Goal: Information Seeking & Learning: Learn about a topic

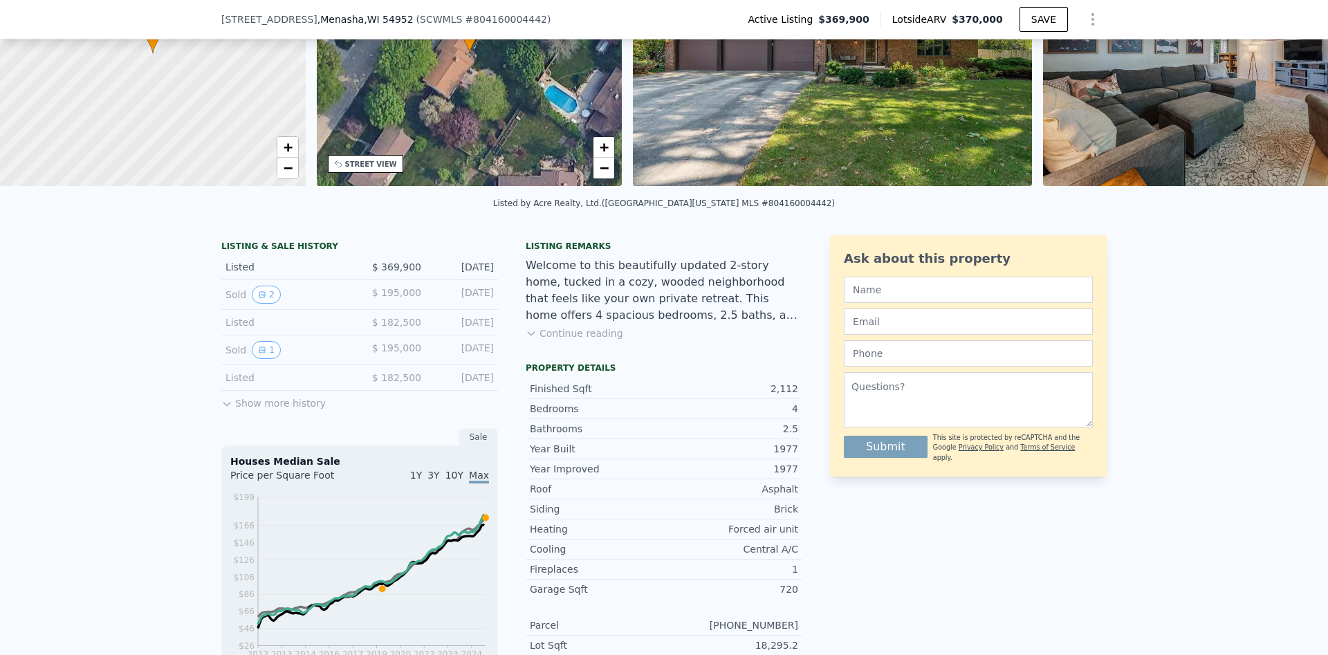
scroll to position [169, 0]
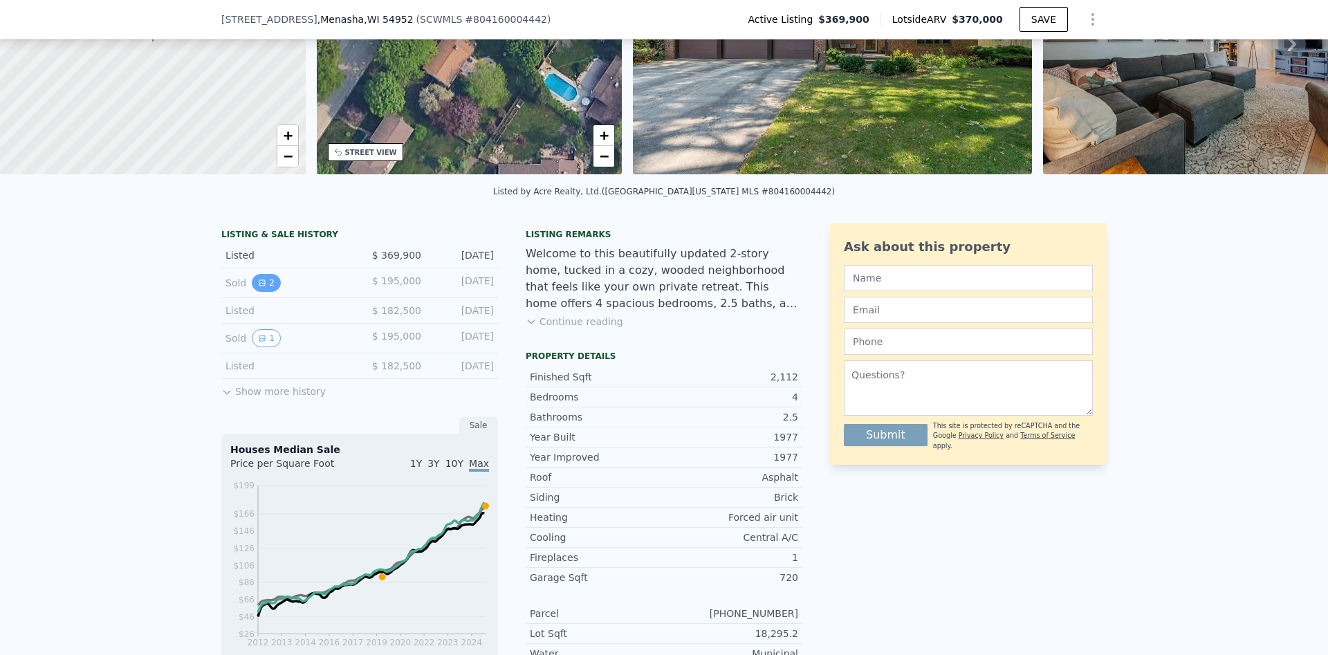
click at [268, 286] on button "2" at bounding box center [266, 283] width 29 height 18
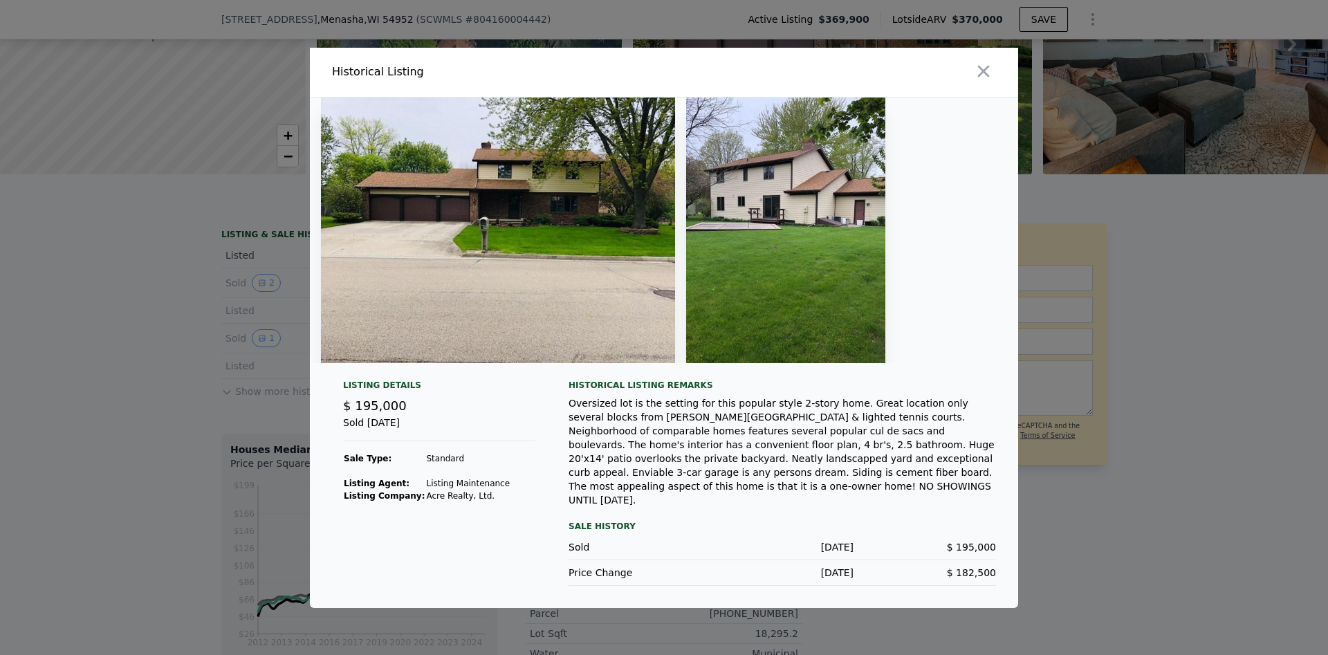
click at [195, 461] on div at bounding box center [664, 327] width 1328 height 655
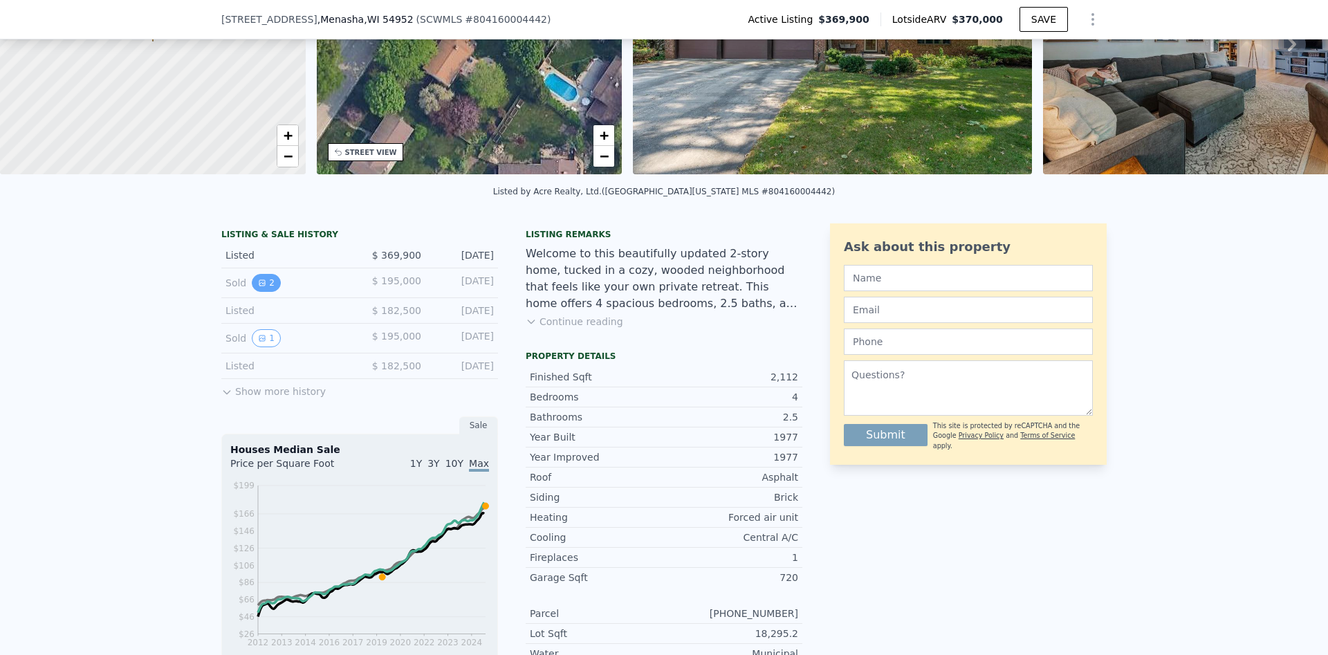
click at [277, 277] on button "2" at bounding box center [266, 283] width 29 height 18
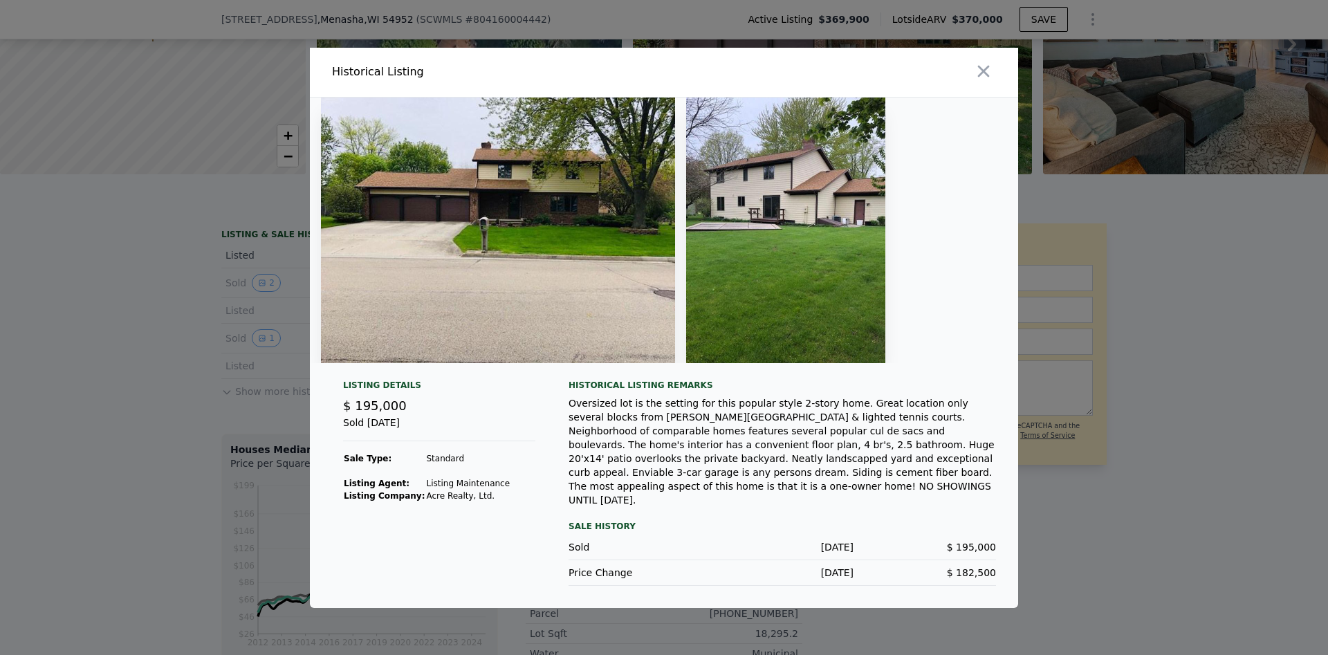
click at [163, 405] on div at bounding box center [664, 327] width 1328 height 655
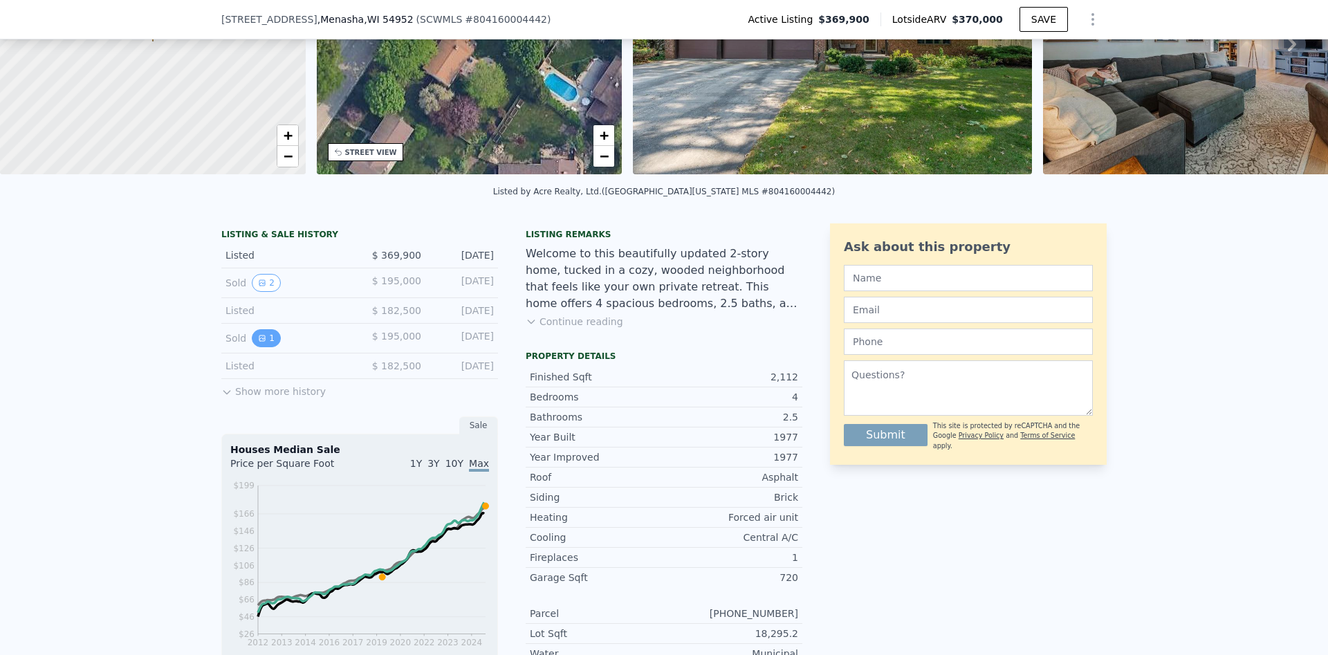
click at [269, 338] on button "1" at bounding box center [266, 338] width 29 height 18
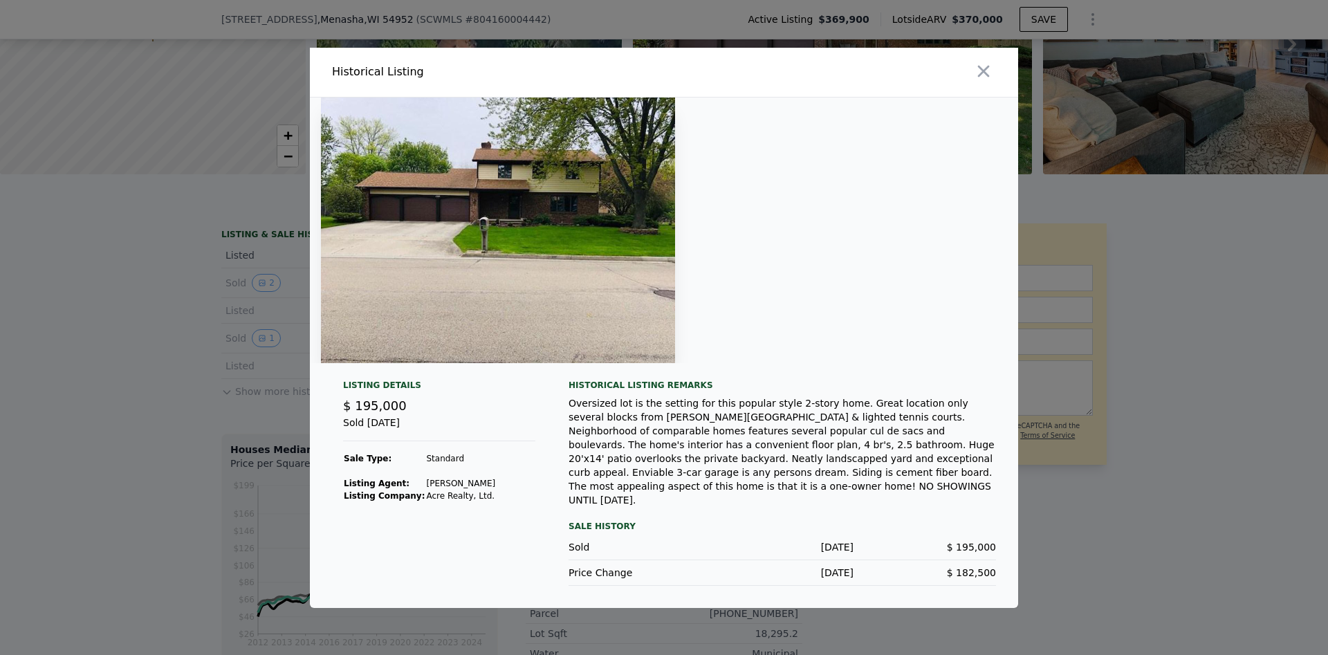
click at [122, 519] on div at bounding box center [664, 327] width 1328 height 655
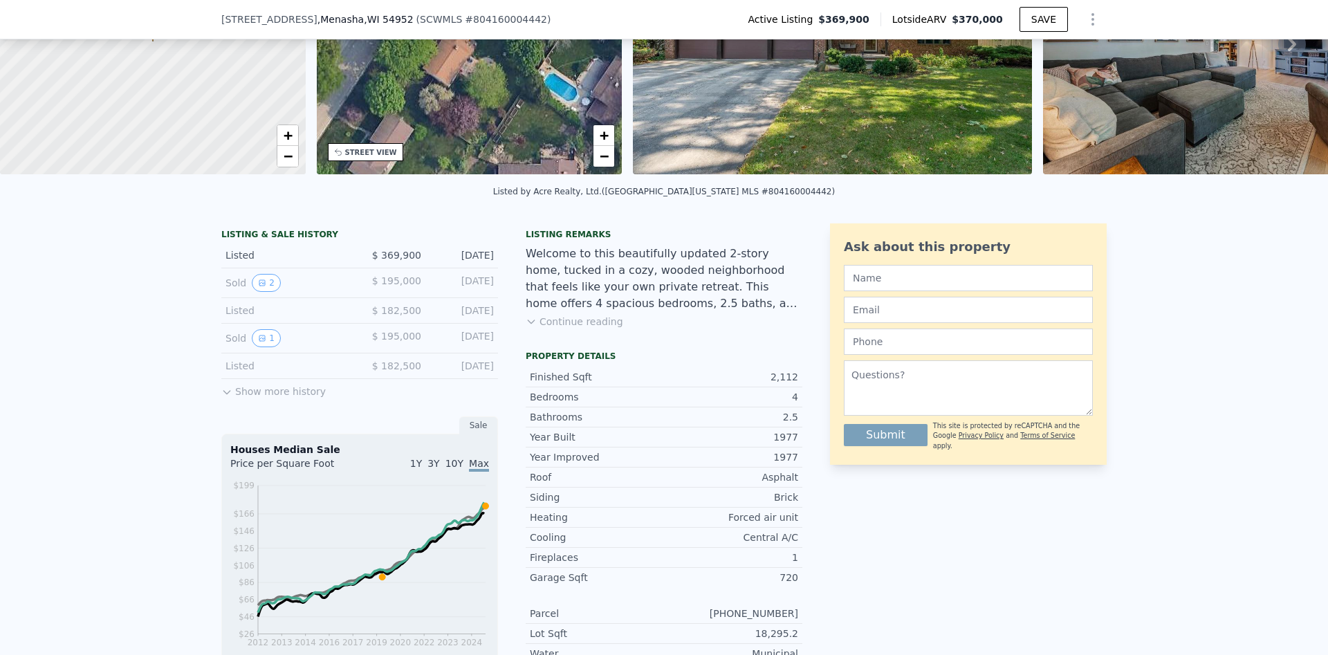
click at [563, 321] on button "Continue reading" at bounding box center [575, 322] width 98 height 14
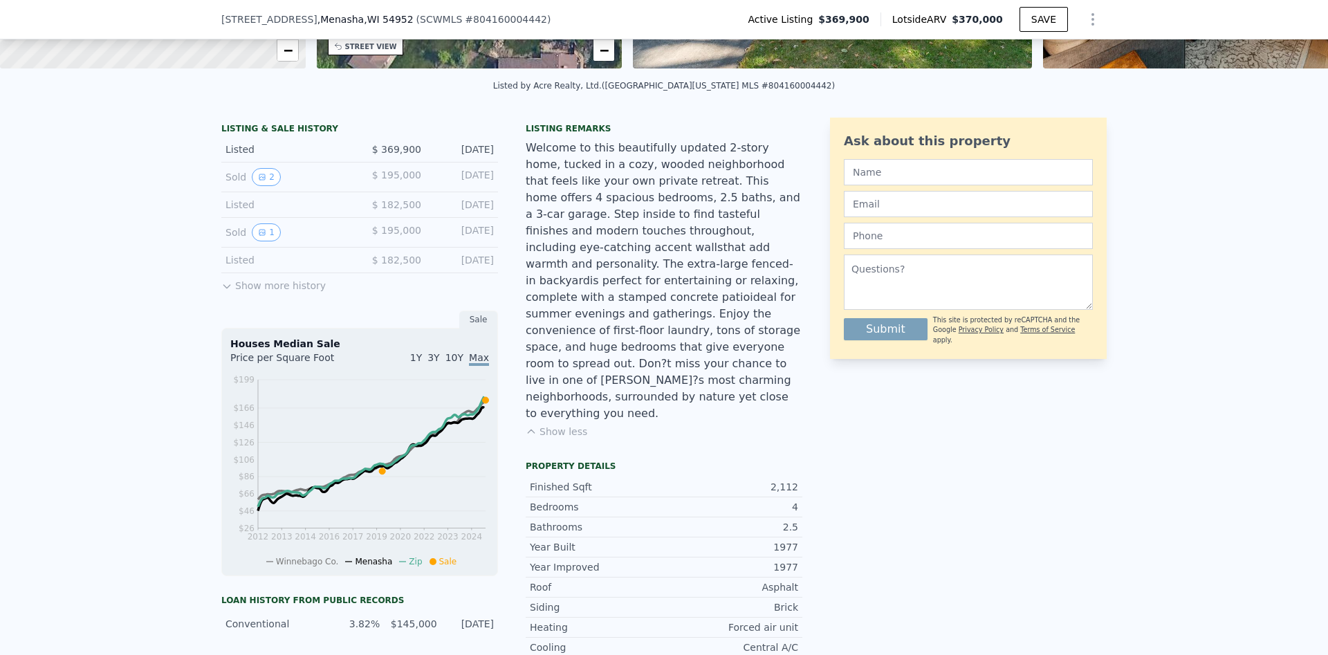
scroll to position [257, 0]
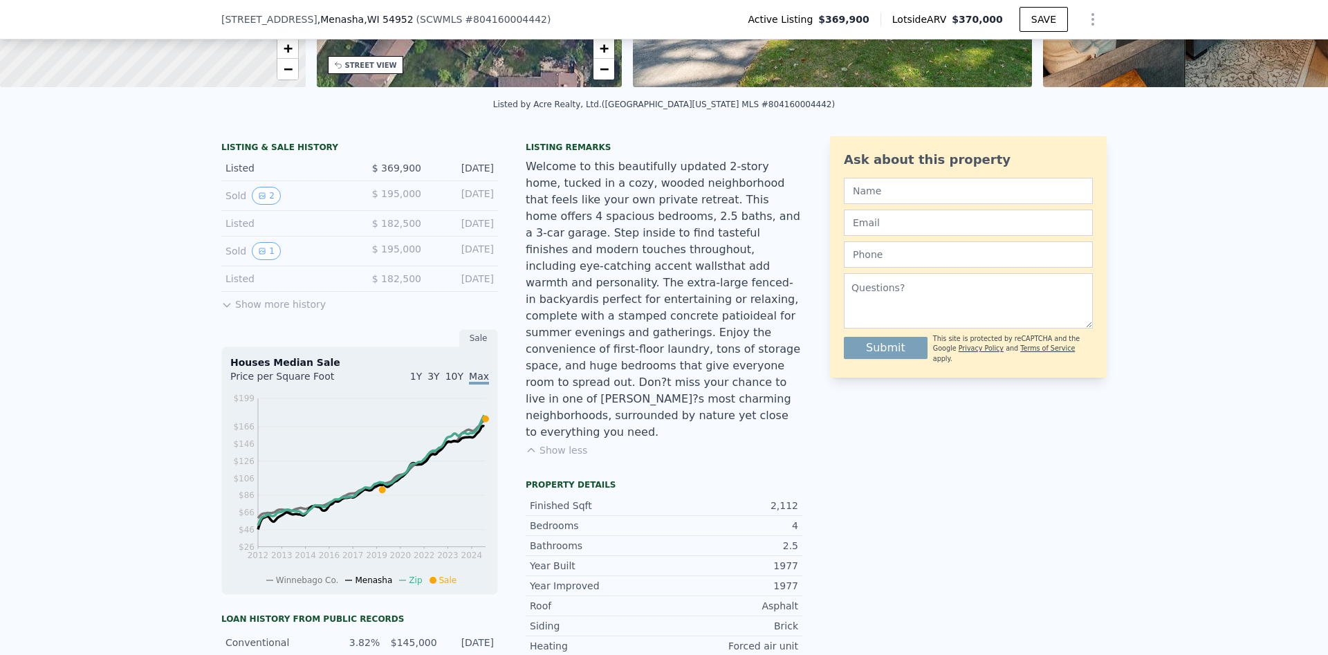
click at [257, 308] on button "Show more history" at bounding box center [273, 301] width 104 height 19
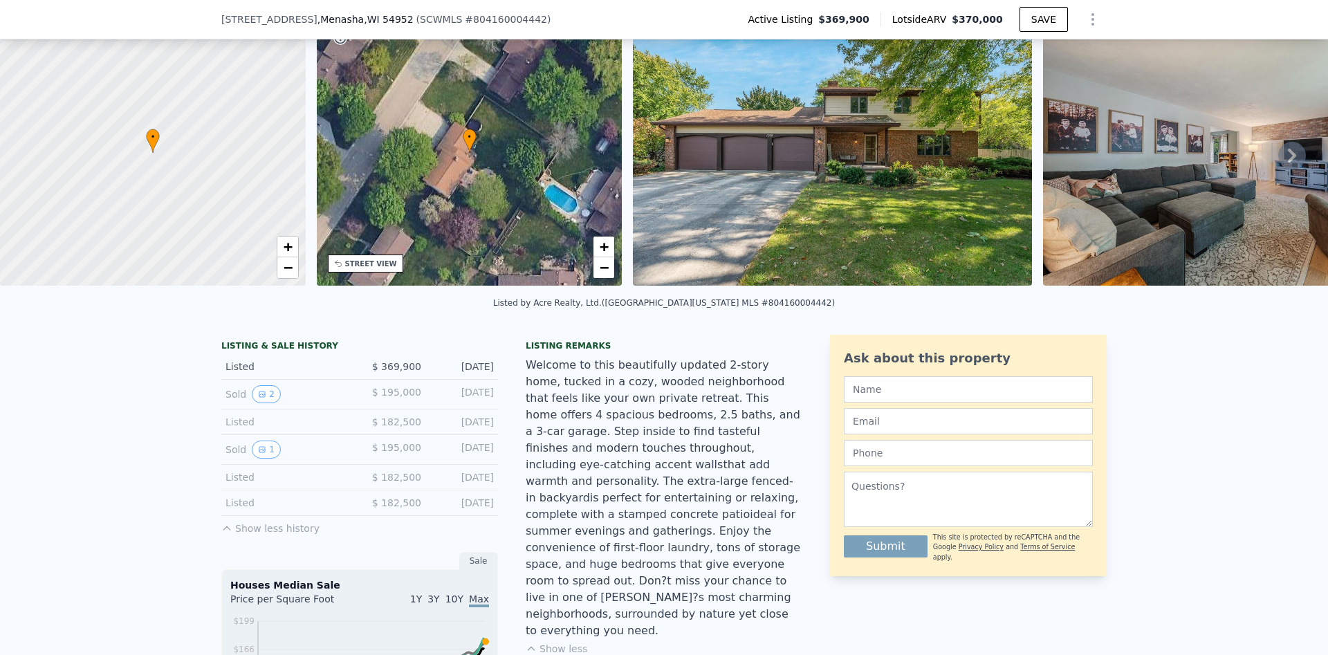
scroll to position [5, 0]
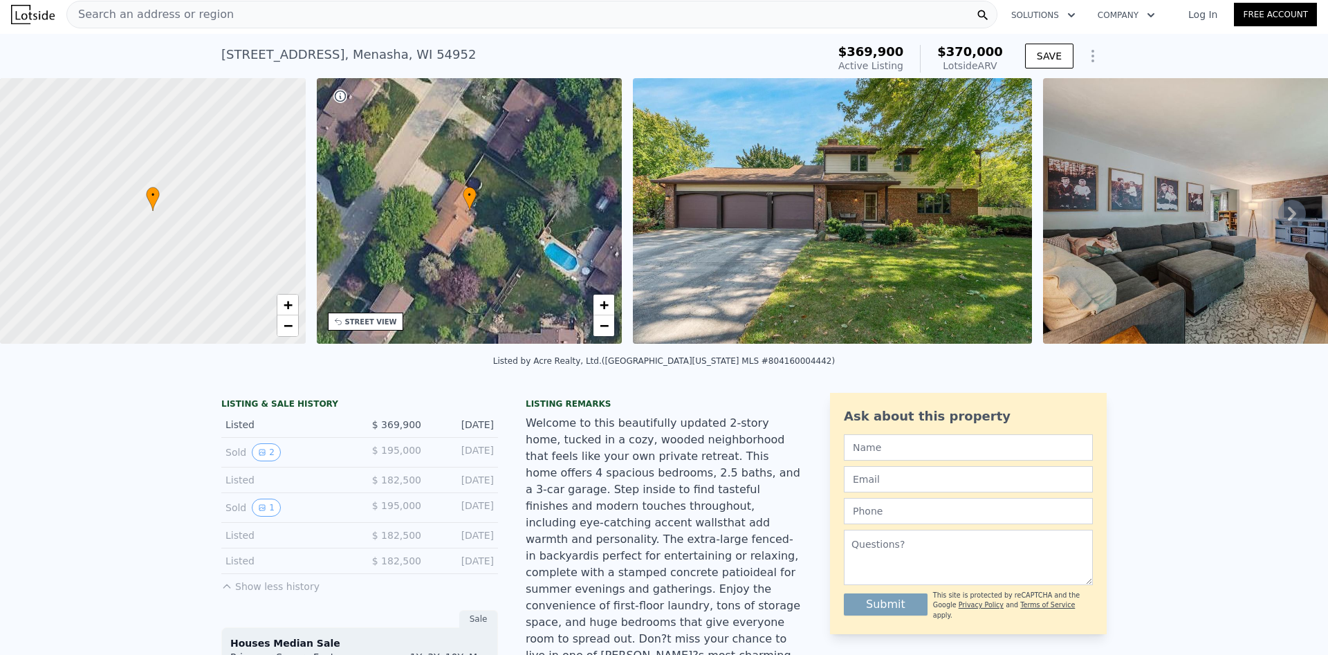
click at [716, 488] on div "Welcome to this beautifully updated 2-story home, tucked in a cozy, wooded neig…" at bounding box center [664, 556] width 277 height 282
click at [1094, 50] on icon "Show Options" at bounding box center [1093, 56] width 17 height 17
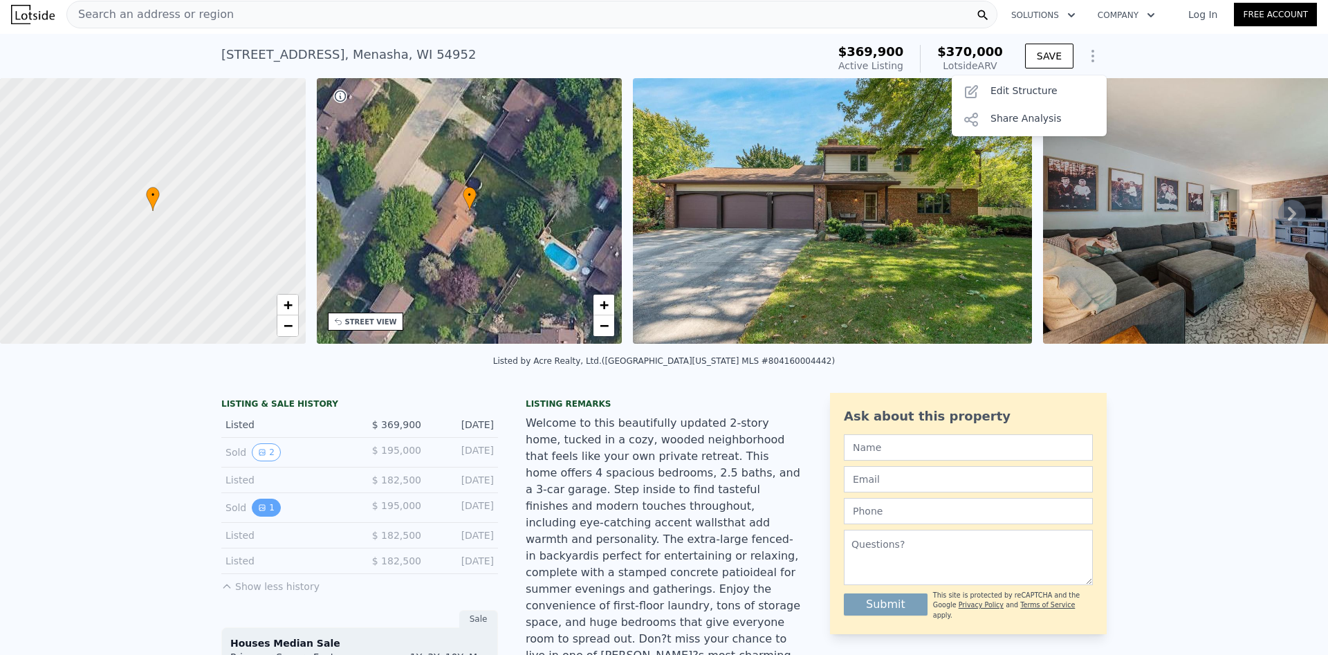
click at [268, 508] on button "1" at bounding box center [266, 508] width 29 height 18
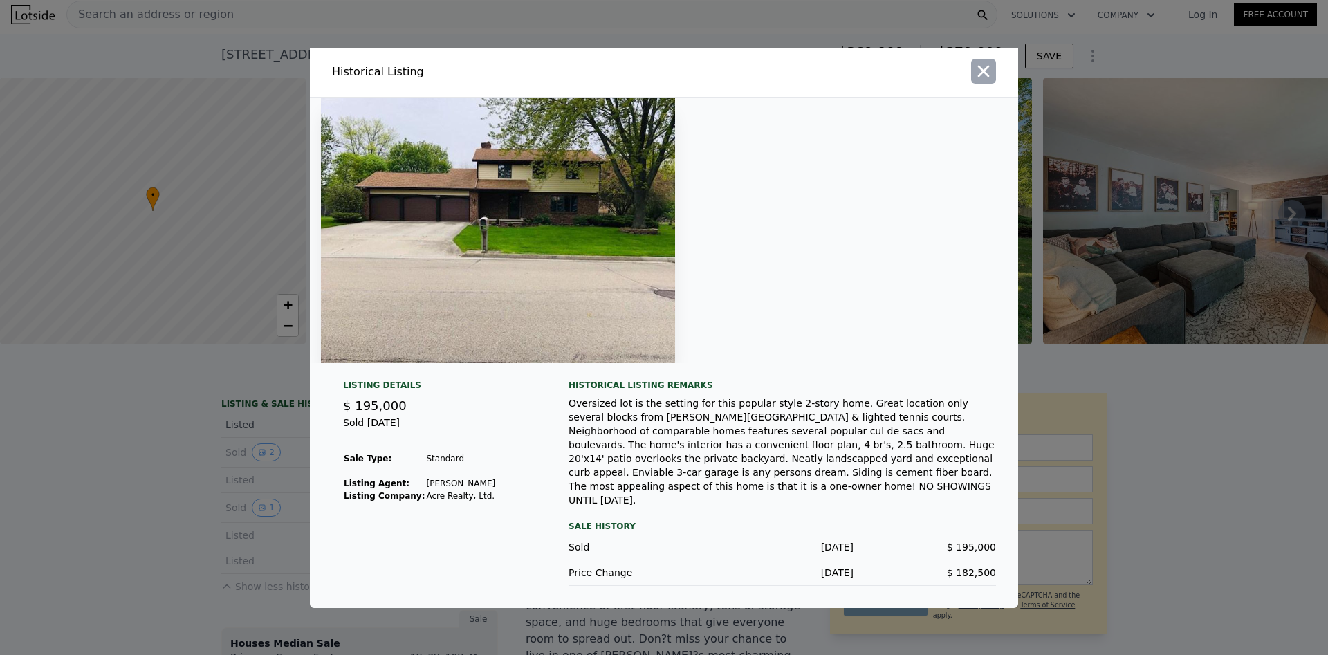
click at [990, 79] on icon "button" at bounding box center [983, 71] width 19 height 19
